Goal: Information Seeking & Learning: Understand process/instructions

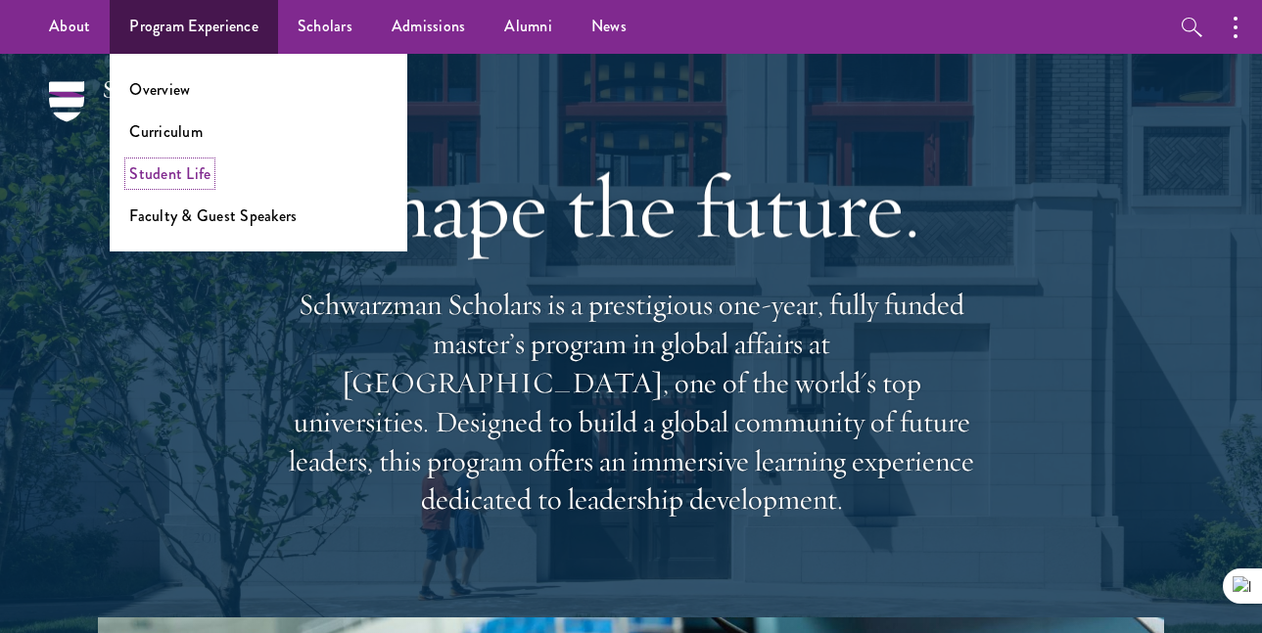
click at [196, 164] on link "Student Life" at bounding box center [169, 174] width 81 height 23
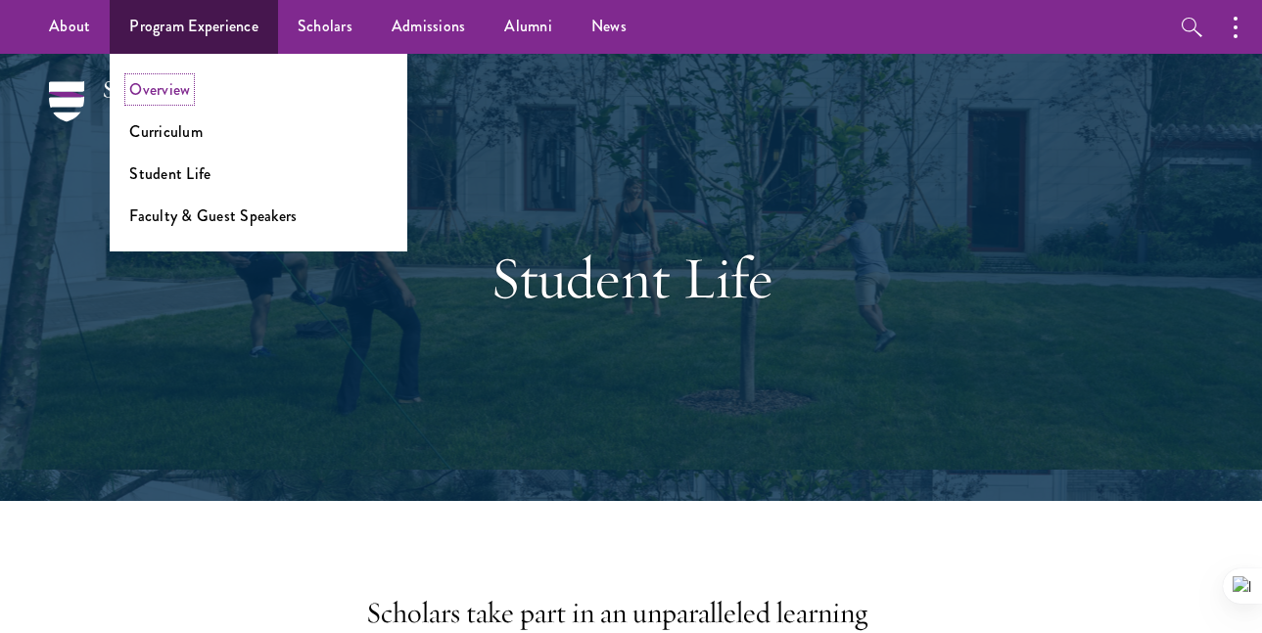
click at [168, 94] on link "Overview" at bounding box center [159, 89] width 61 height 23
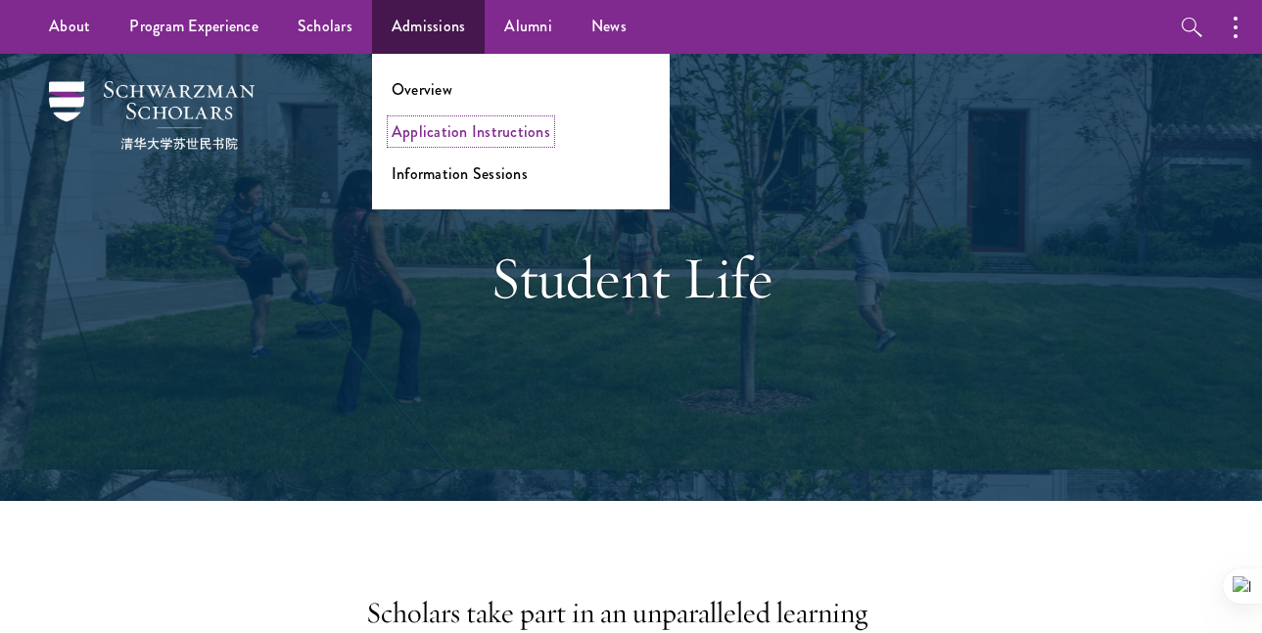
click at [492, 129] on link "Application Instructions" at bounding box center [471, 131] width 159 height 23
click at [507, 125] on link "Application Instructions" at bounding box center [471, 131] width 159 height 23
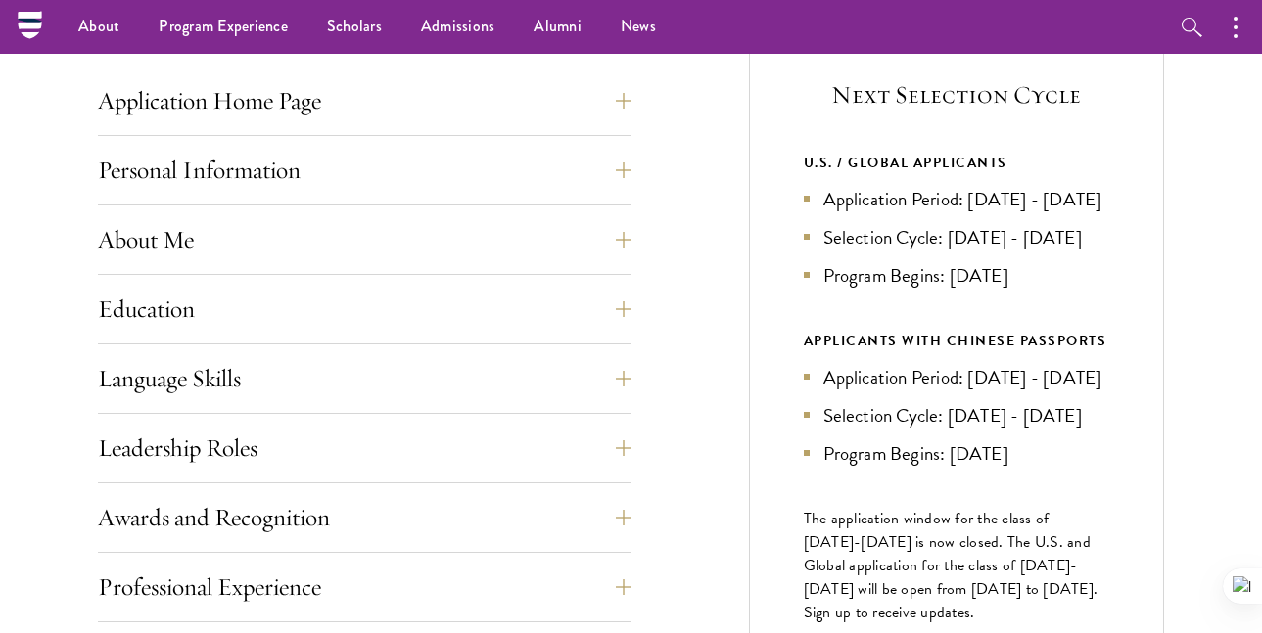
scroll to position [716, 0]
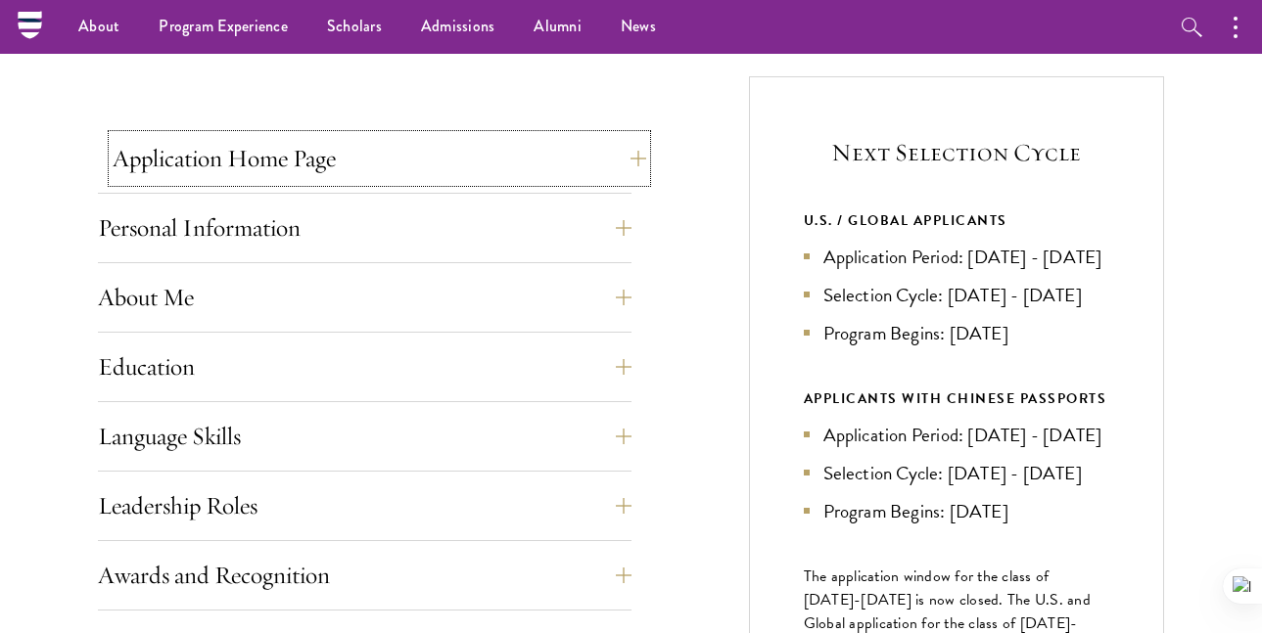
click at [564, 161] on button "Application Home Page" at bounding box center [380, 158] width 534 height 47
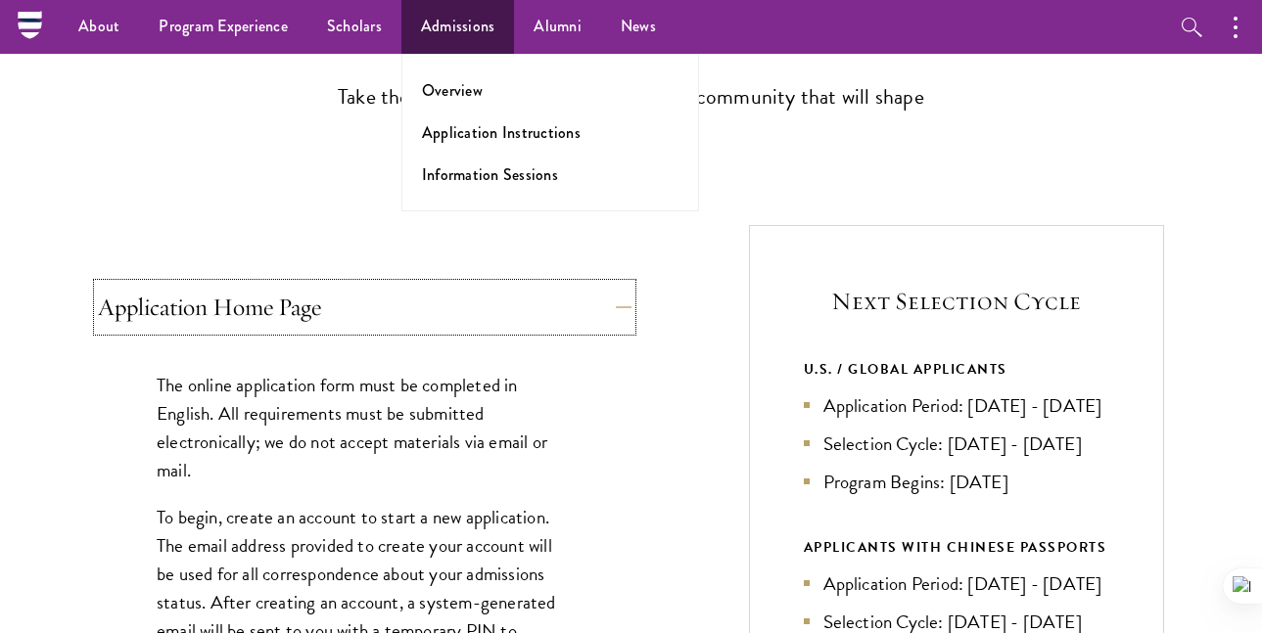
scroll to position [557, 0]
